Goal: Task Accomplishment & Management: Manage account settings

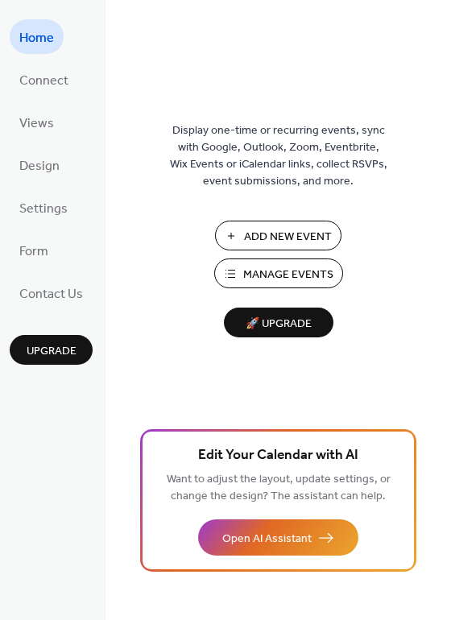
click at [294, 280] on span "Manage Events" at bounding box center [288, 275] width 90 height 17
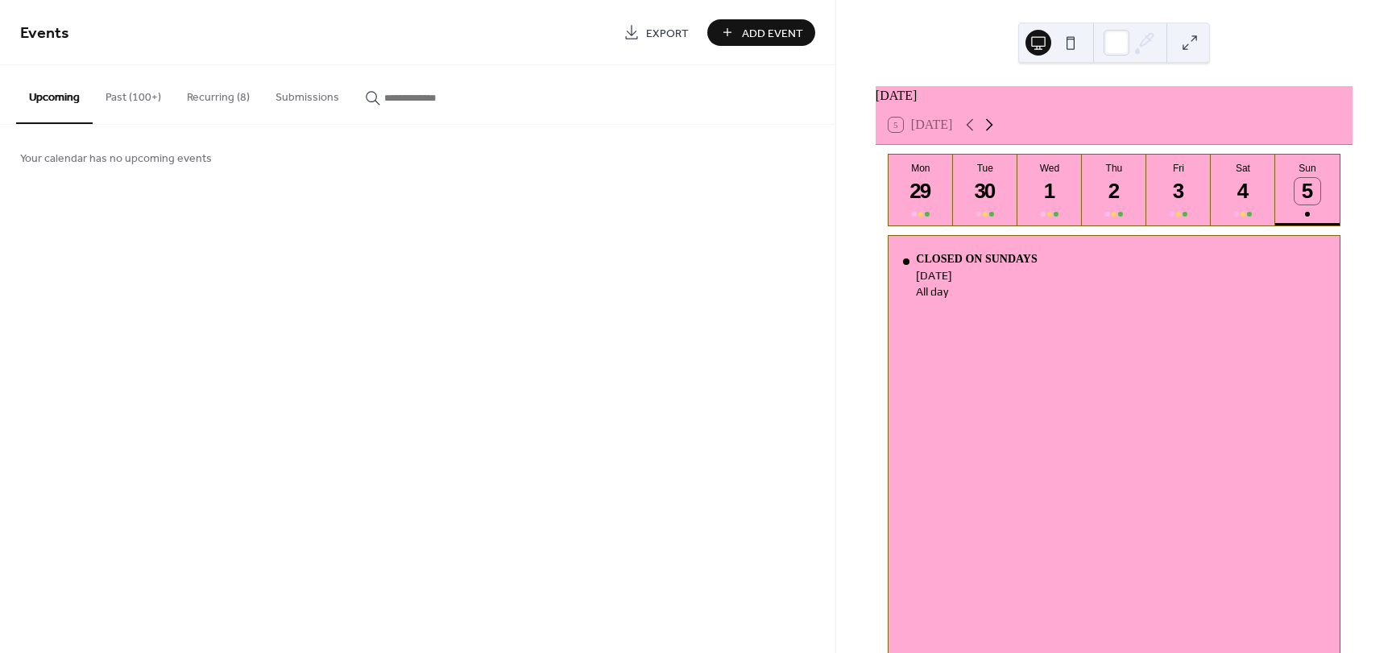
click at [993, 131] on icon at bounding box center [989, 125] width 7 height 12
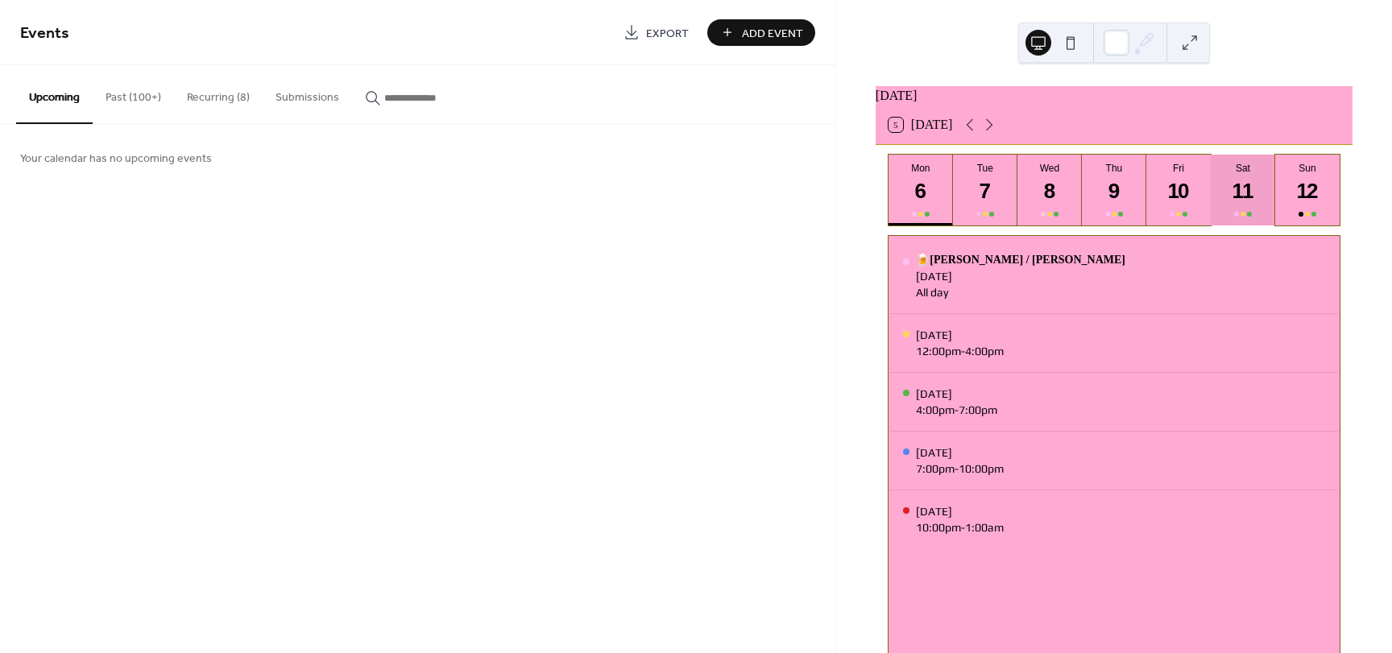
click at [1232, 201] on div "11" at bounding box center [1243, 191] width 27 height 27
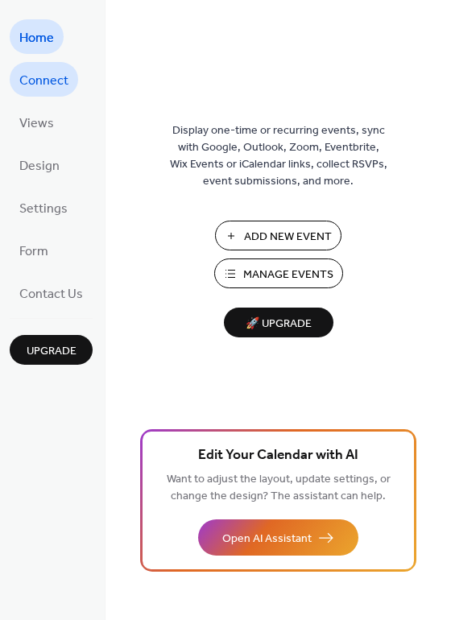
click at [39, 80] on span "Connect" at bounding box center [43, 80] width 49 height 25
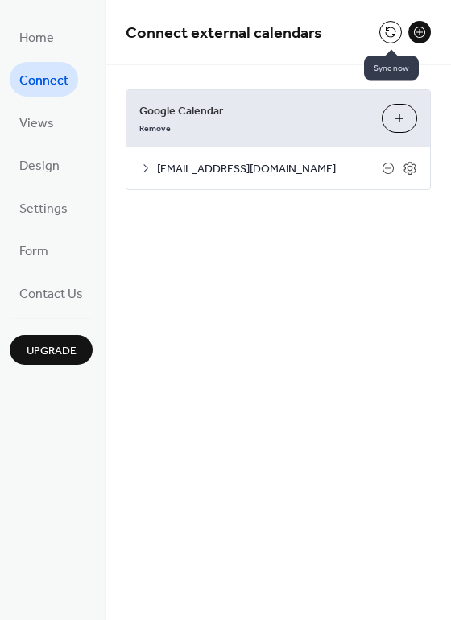
click at [390, 38] on button at bounding box center [390, 32] width 23 height 23
